Goal: Transaction & Acquisition: Purchase product/service

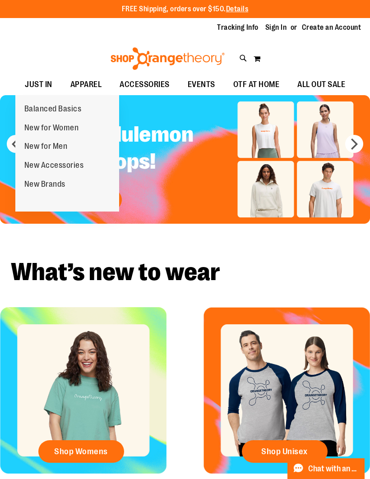
click at [66, 114] on span "Balanced Basics" at bounding box center [52, 109] width 57 height 11
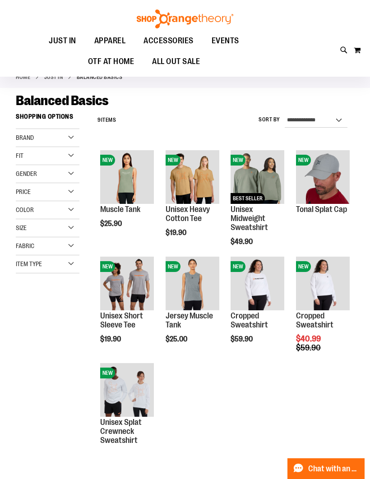
scroll to position [29, 0]
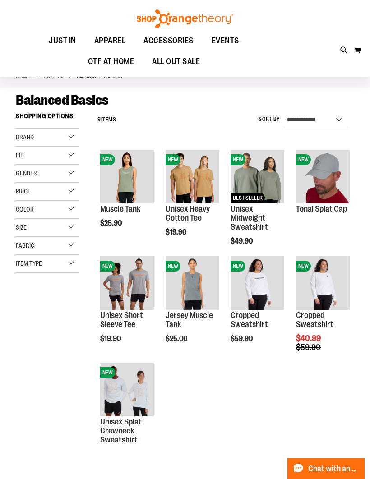
click at [337, 260] on img "product" at bounding box center [323, 283] width 54 height 54
click at [325, 402] on span "Quickview" at bounding box center [317, 413] width 43 height 23
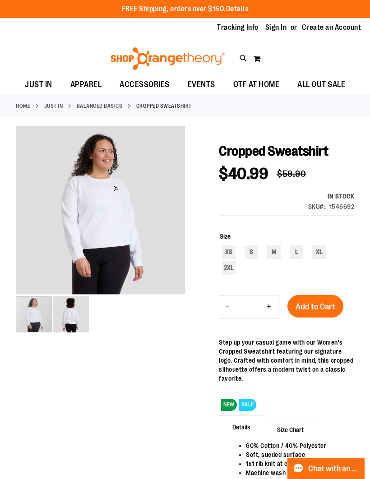
click at [82, 315] on img "image 2 of 2" at bounding box center [71, 314] width 36 height 36
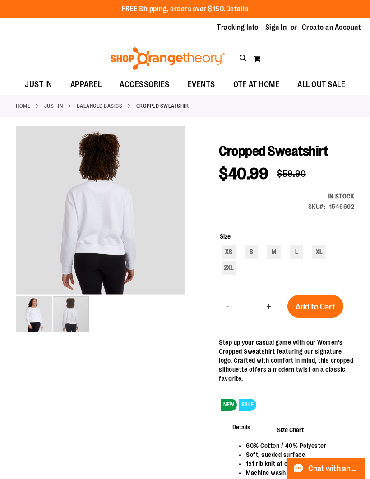
click at [53, 322] on div "carousel" at bounding box center [71, 314] width 36 height 36
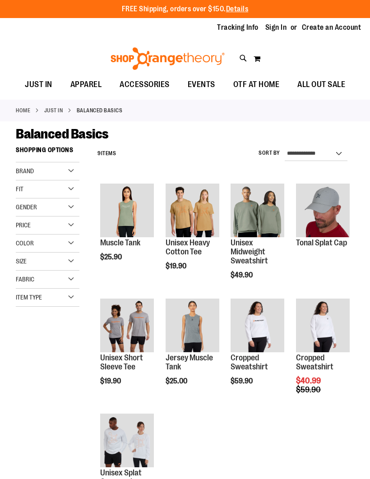
scroll to position [29, 0]
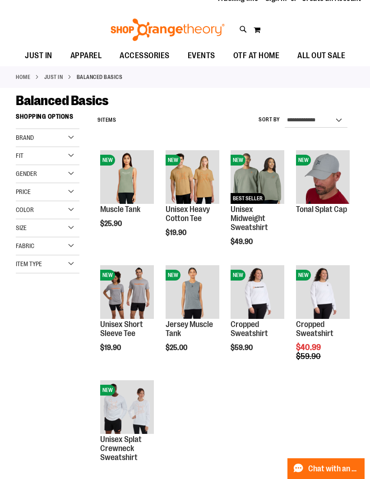
click at [271, 296] on span "Quickview" at bounding box center [252, 307] width 43 height 23
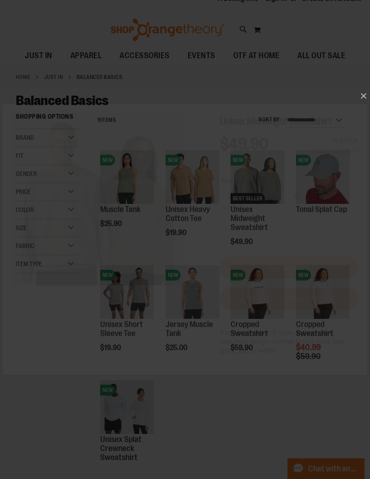
scroll to position [0, 0]
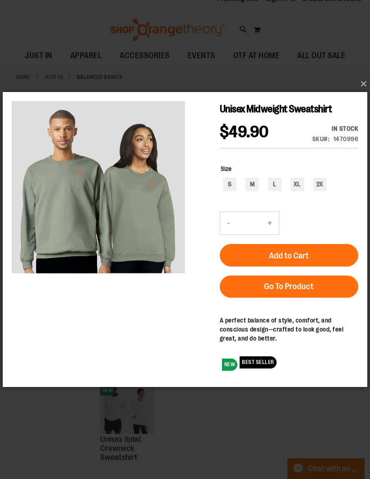
click at [364, 85] on button "×" at bounding box center [187, 84] width 365 height 20
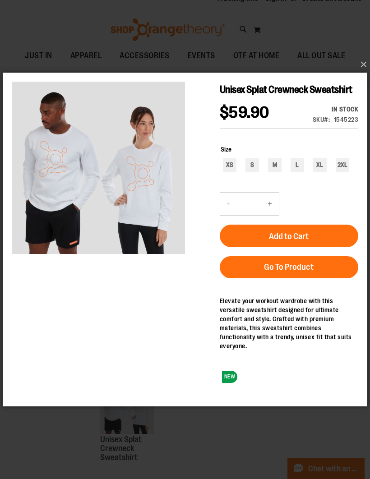
click at [365, 66] on button "×" at bounding box center [187, 65] width 365 height 20
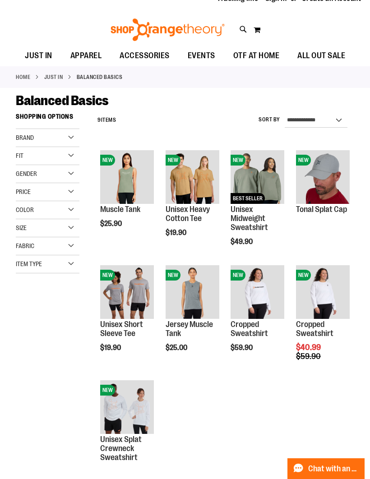
click at [56, 79] on link "JUST IN" at bounding box center [53, 77] width 19 height 8
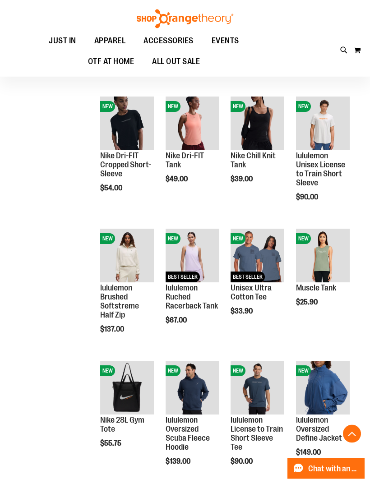
scroll to position [347, 0]
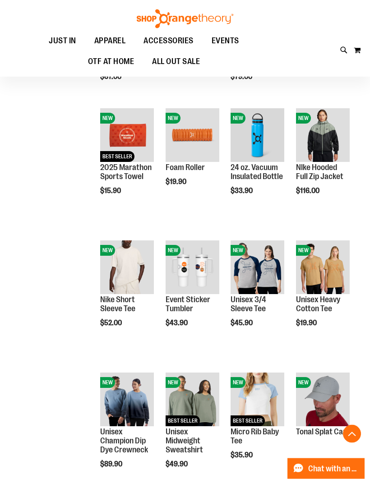
scroll to position [864, 0]
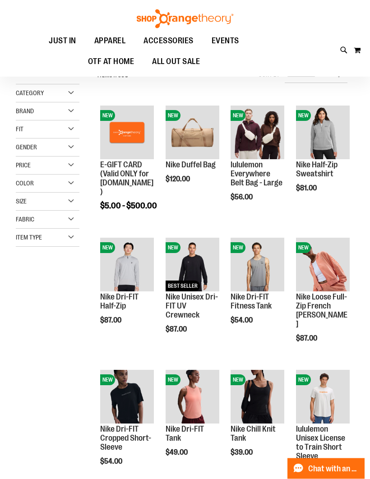
scroll to position [9, 0]
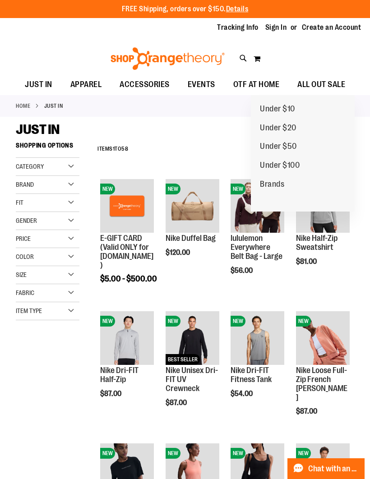
click at [291, 165] on span "Under $100" at bounding box center [280, 166] width 40 height 11
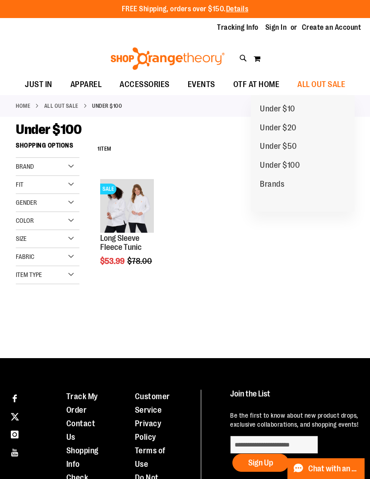
click at [286, 143] on span "Under $50" at bounding box center [278, 147] width 37 height 11
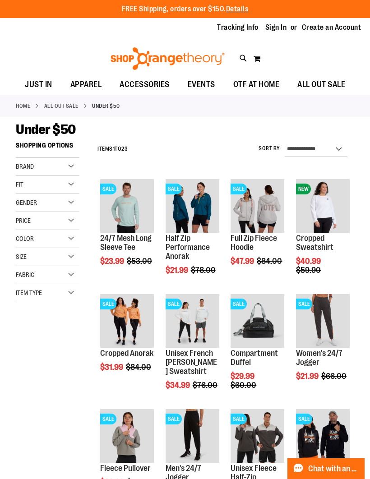
click at [199, 325] on span "Quickview" at bounding box center [187, 336] width 43 height 23
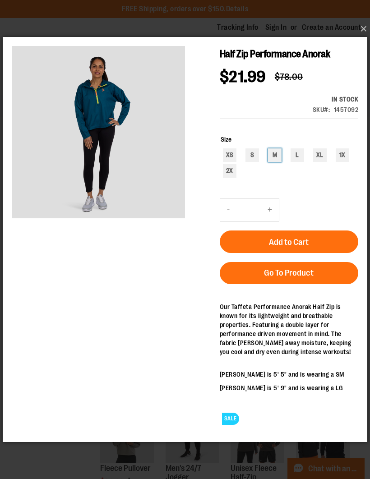
click at [279, 157] on div "M" at bounding box center [275, 155] width 14 height 14
type input "***"
click at [292, 242] on span "Add to Cart" at bounding box center [289, 242] width 40 height 10
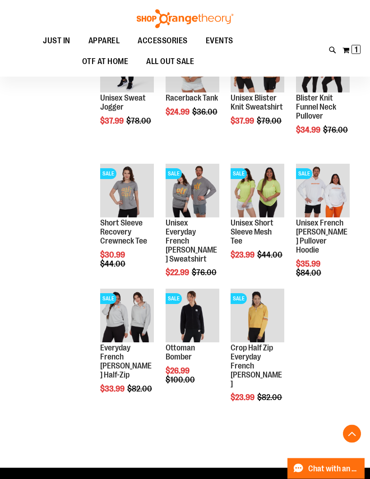
scroll to position [515, 0]
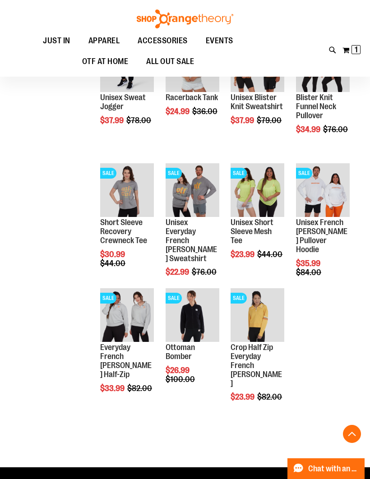
click at [134, 319] on span "Quickview" at bounding box center [121, 330] width 43 height 23
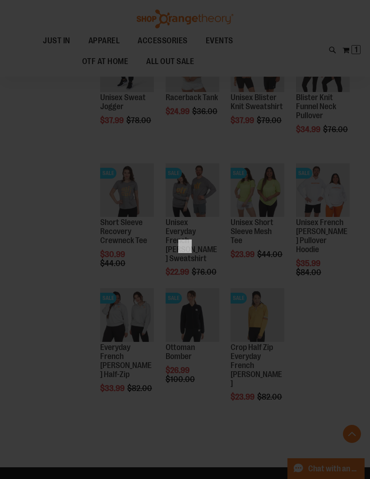
scroll to position [0, 0]
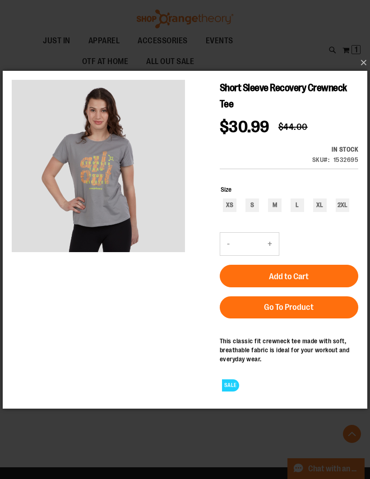
click at [365, 73] on button "×" at bounding box center [187, 63] width 365 height 20
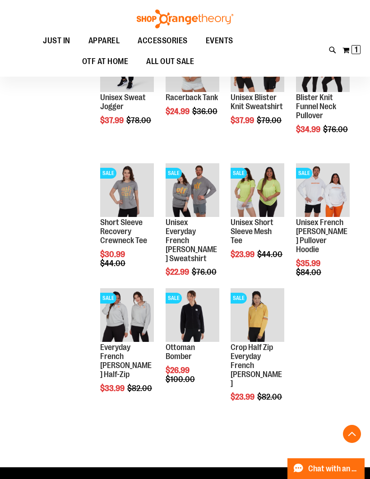
click at [197, 327] on span "Quickview" at bounding box center [187, 338] width 43 height 23
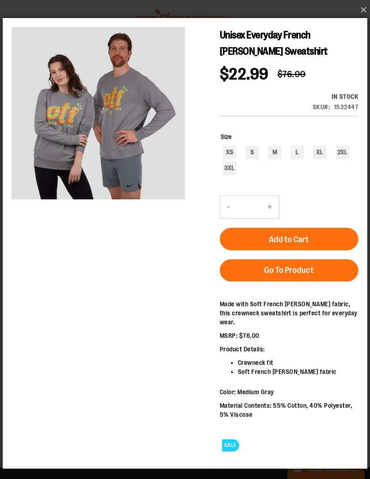
click at [365, 17] on button "×" at bounding box center [187, 10] width 365 height 20
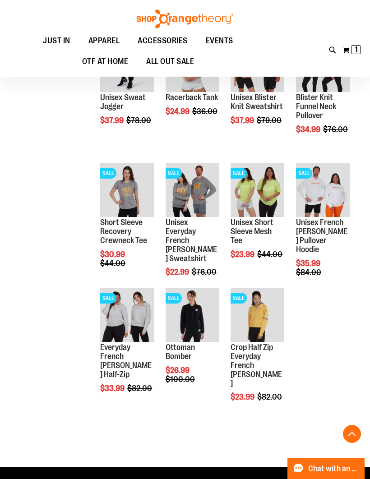
click at [135, 443] on span "Quickview" at bounding box center [121, 454] width 43 height 23
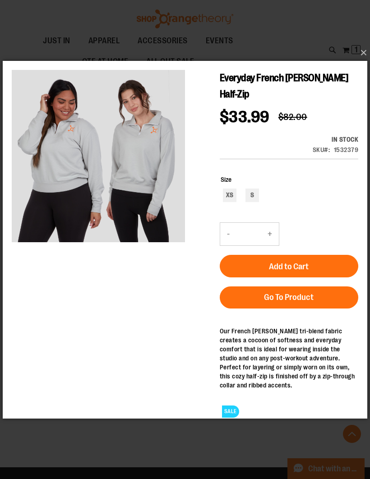
click at [362, 63] on button "×" at bounding box center [187, 53] width 365 height 20
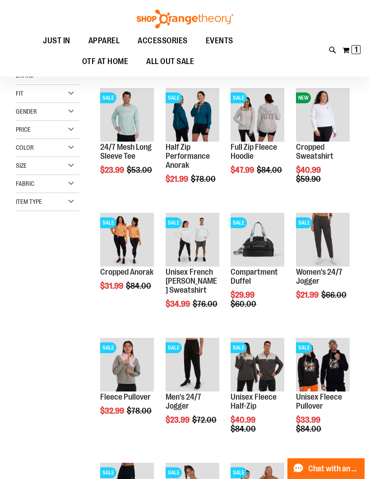
scroll to position [41, 0]
